Goal: Find specific page/section: Find specific page/section

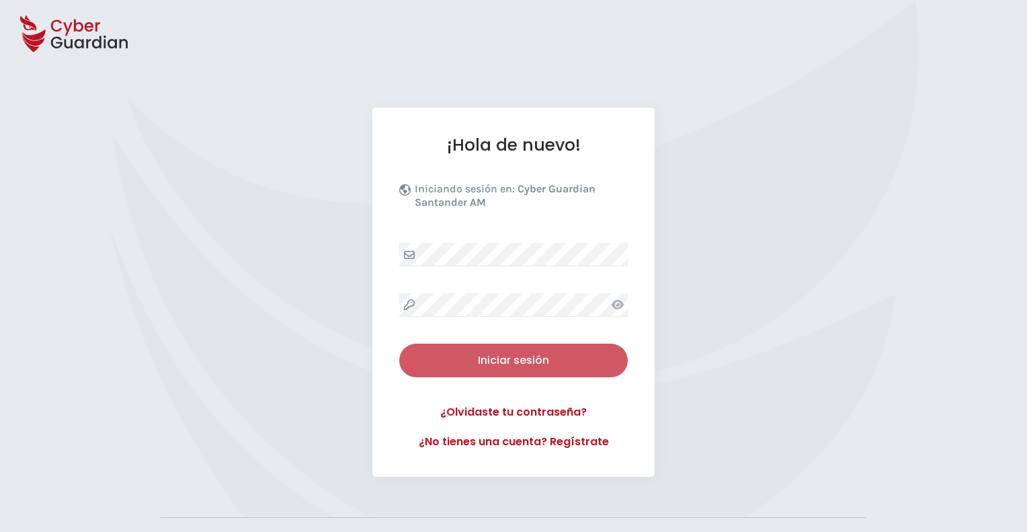
click at [527, 361] on div "Iniciar sesión" at bounding box center [514, 360] width 208 height 16
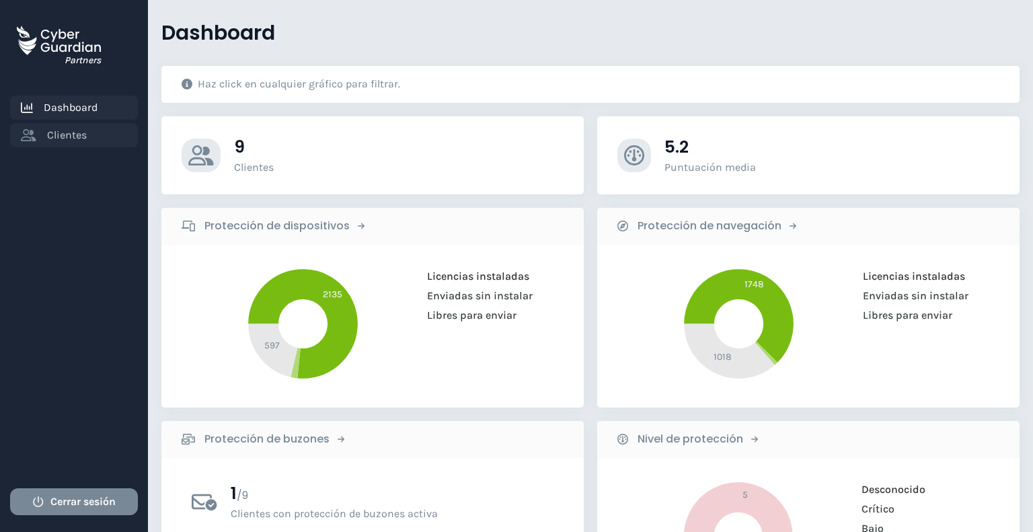
click at [65, 134] on span "Clientes" at bounding box center [67, 135] width 40 height 16
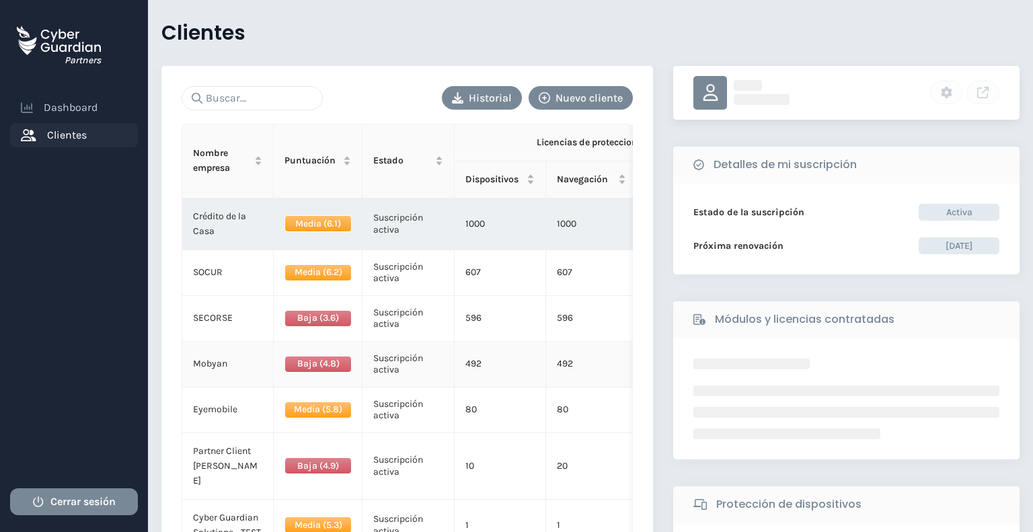
click at [233, 360] on td "Mobyan" at bounding box center [227, 365] width 91 height 46
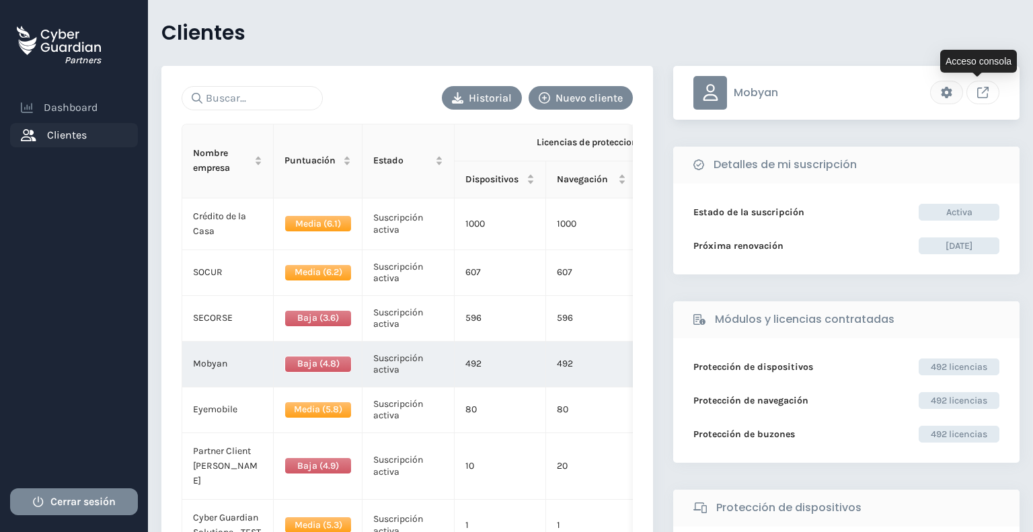
click at [977, 96] on icon "Link to client console" at bounding box center [982, 92] width 11 height 11
click at [977, 93] on icon "Link to client console" at bounding box center [982, 92] width 11 height 11
click at [76, 131] on span "Clientes" at bounding box center [67, 135] width 40 height 16
